Goal: Find contact information: Obtain details needed to contact an individual or organization

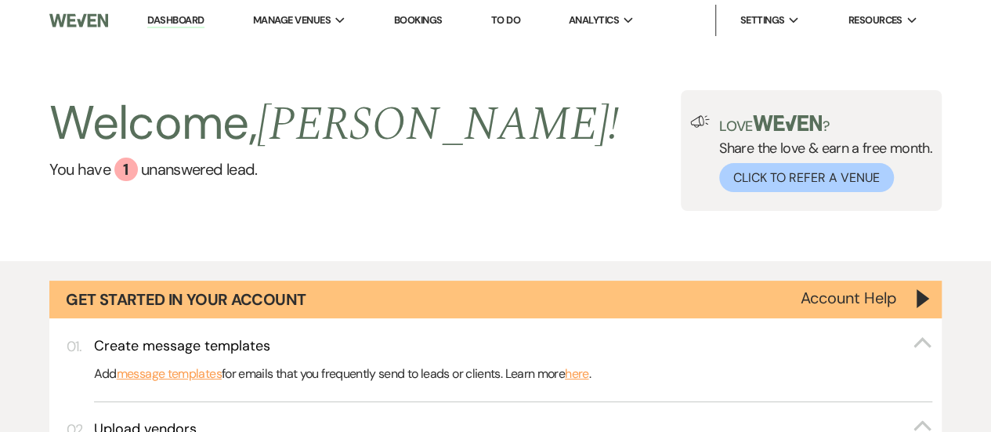
click at [409, 16] on link "Bookings" at bounding box center [418, 19] width 49 height 13
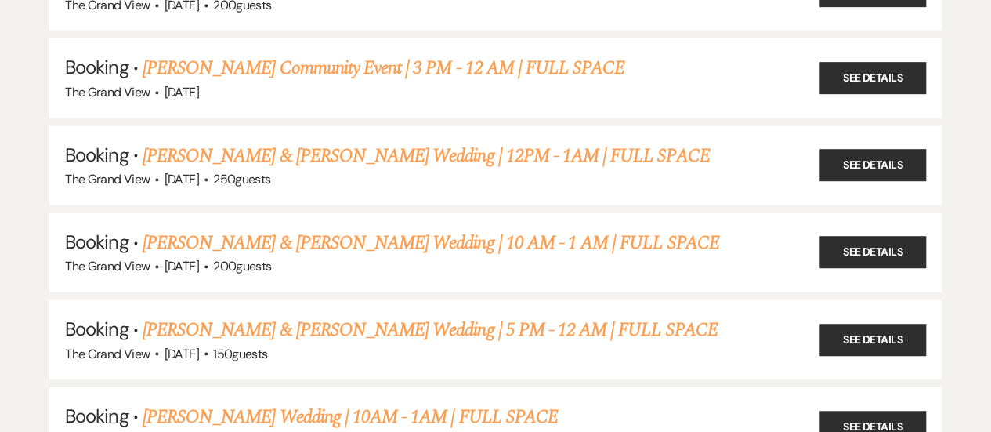
scroll to position [1907, 0]
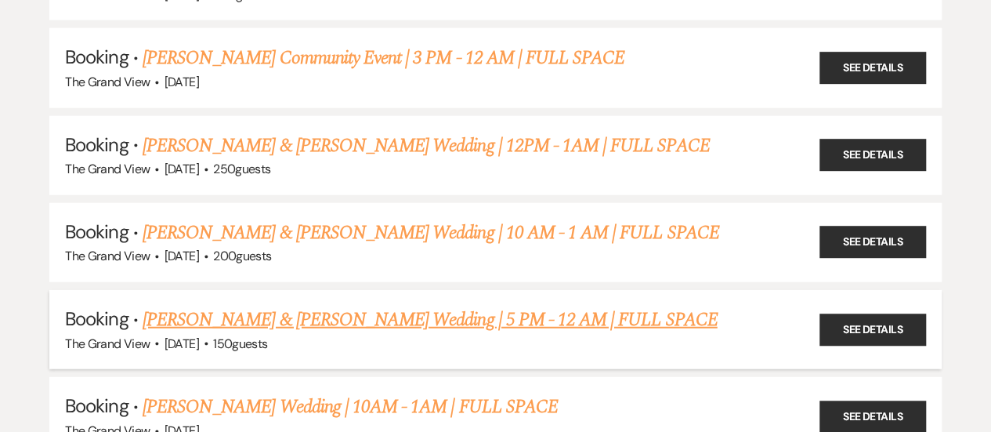
click at [324, 306] on link "[PERSON_NAME] & [PERSON_NAME] Wedding | 5 PM - 12 AM | FULL SPACE" at bounding box center [430, 320] width 575 height 28
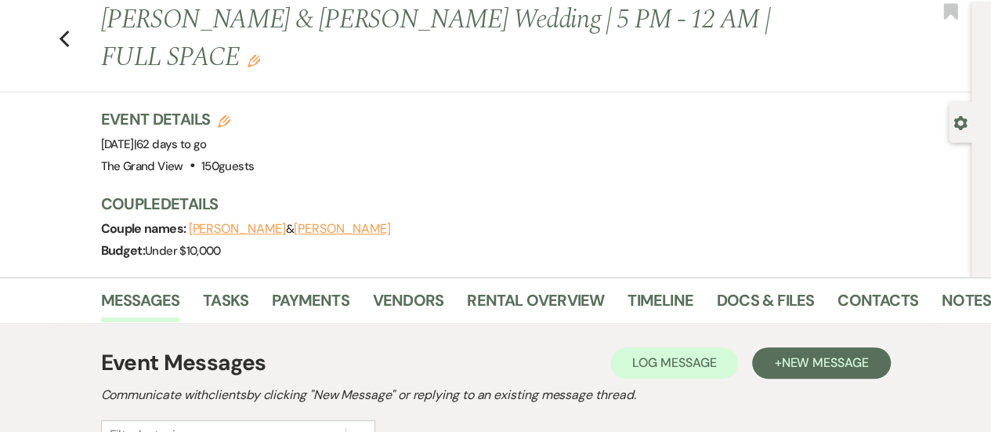
scroll to position [50, 0]
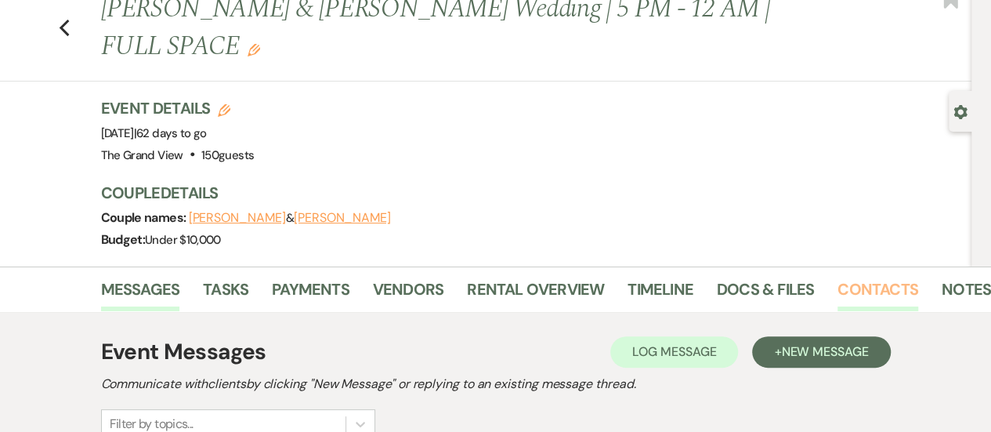
click at [862, 277] on link "Contacts" at bounding box center [877, 294] width 81 height 34
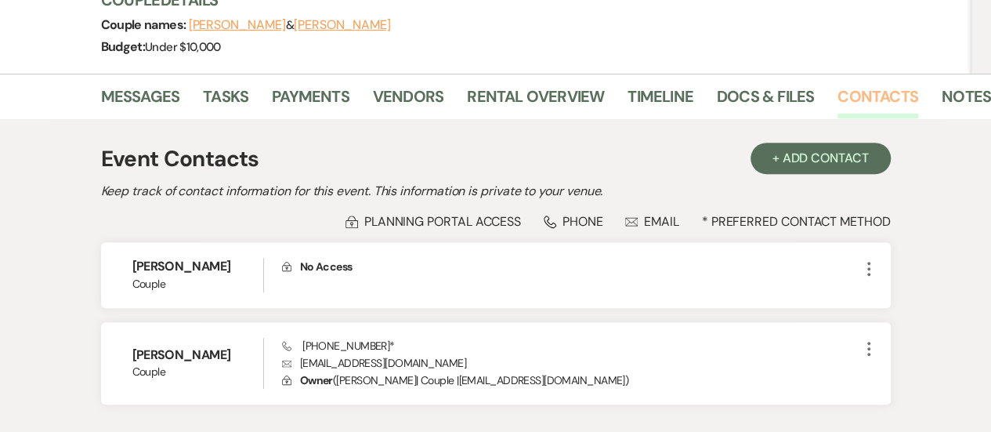
scroll to position [265, 0]
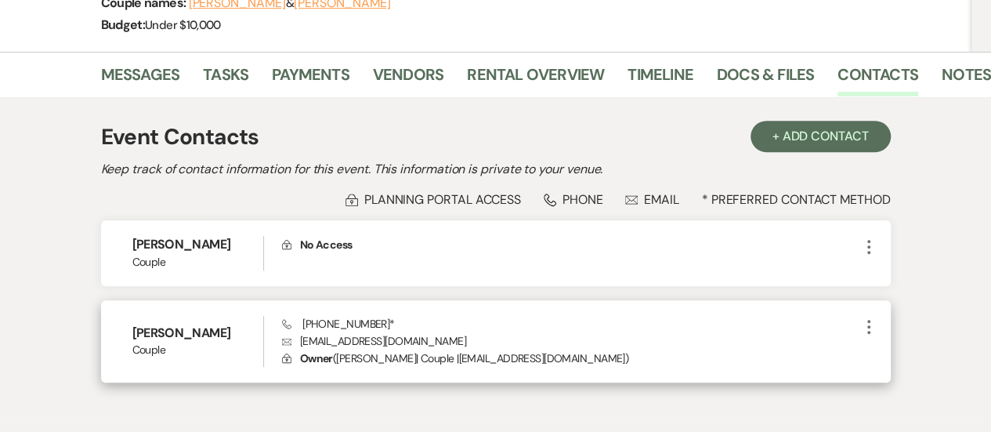
click at [360, 332] on p "Envelope [EMAIL_ADDRESS][DOMAIN_NAME]" at bounding box center [570, 340] width 577 height 17
copy p "[EMAIL_ADDRESS][DOMAIN_NAME]"
